Goal: Find specific page/section: Find specific page/section

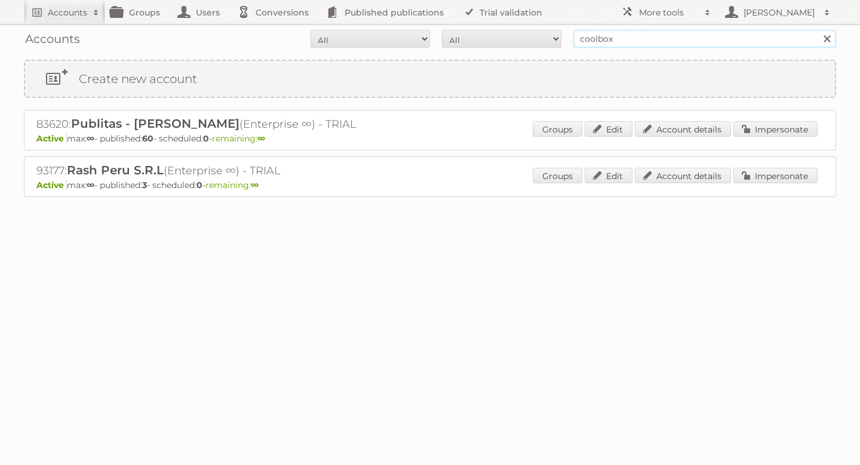
click at [652, 40] on input "coolbox" at bounding box center [704, 39] width 263 height 18
paste input "92193"
type input "92193"
click at [817, 30] on input "Search" at bounding box center [826, 39] width 18 height 18
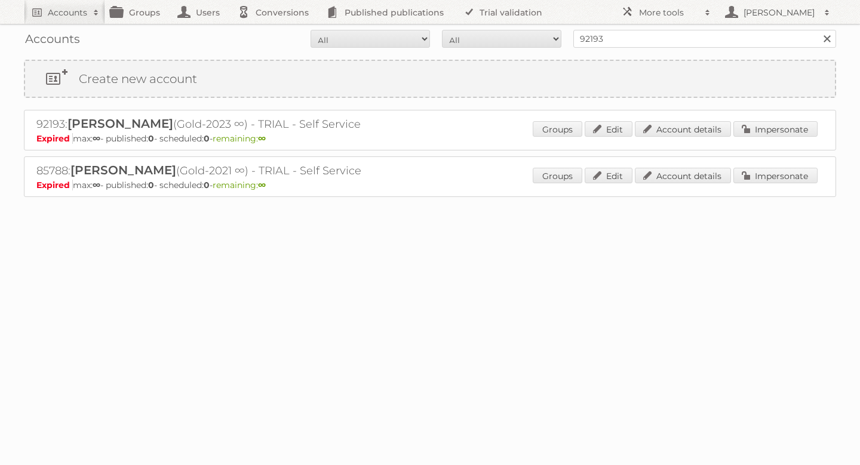
click at [421, 363] on body "Accounts Search Advanced Search Create new account Groups Users Conversions Pub…" at bounding box center [430, 232] width 860 height 465
click at [143, 18] on link "Groups" at bounding box center [138, 12] width 67 height 24
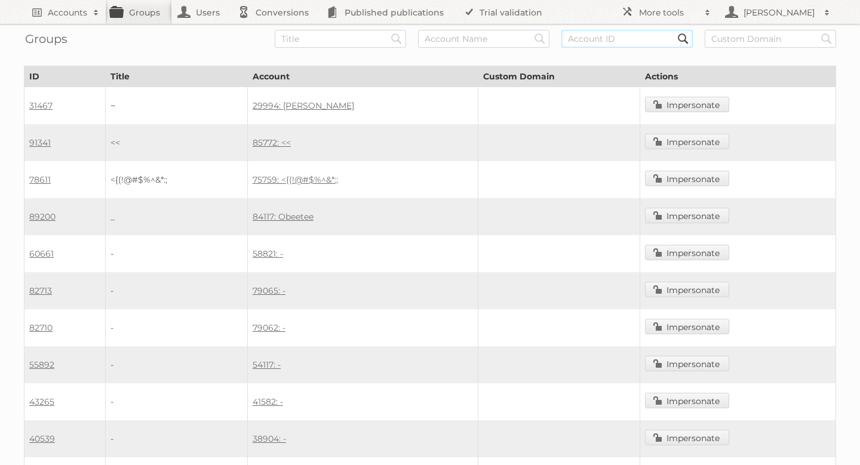
click at [629, 42] on input "text" at bounding box center [626, 39] width 131 height 18
paste input "92193"
type input "92193"
click at [388, 30] on input "Search" at bounding box center [397, 39] width 18 height 18
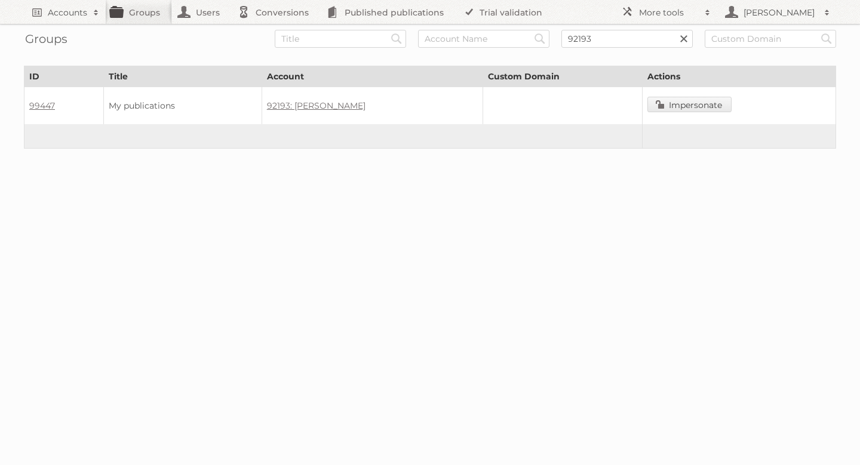
click at [677, 38] on link at bounding box center [684, 39] width 18 height 18
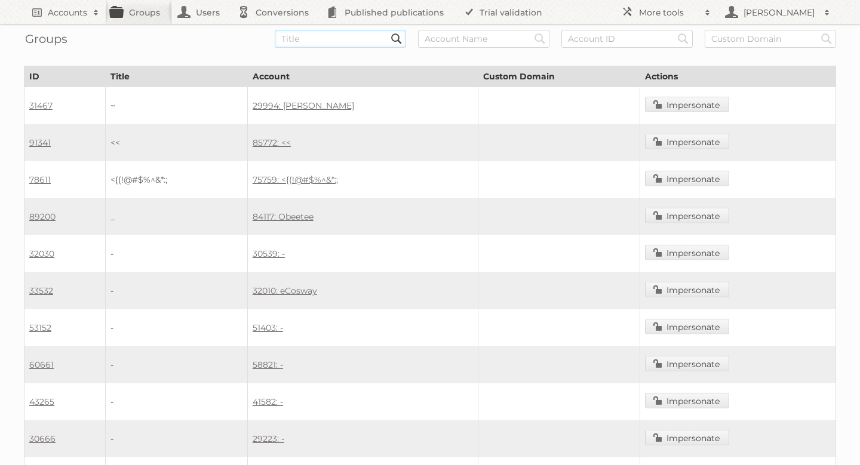
click at [322, 44] on input "text" at bounding box center [340, 39] width 131 height 18
paste input "92193"
type input "92193"
click at [388, 30] on input "Search" at bounding box center [397, 39] width 18 height 18
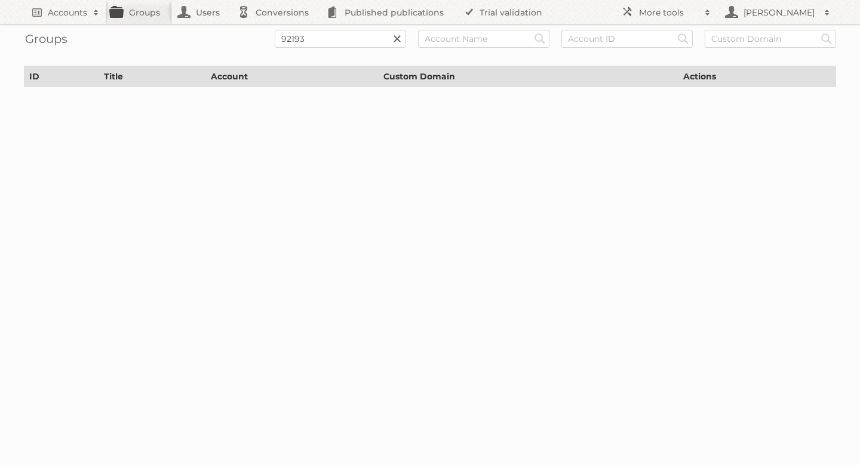
click at [399, 39] on link at bounding box center [397, 39] width 18 height 18
